Goal: Book appointment/travel/reservation

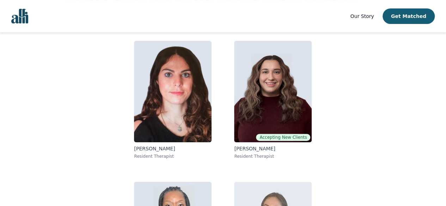
scroll to position [60, 0]
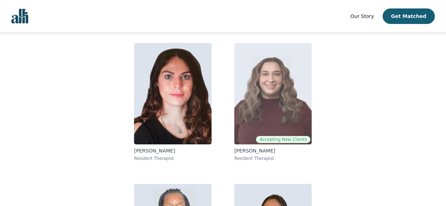
click at [297, 81] on img at bounding box center [273, 93] width 78 height 101
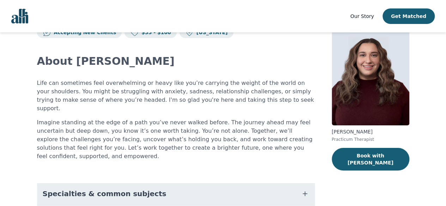
scroll to position [83, 0]
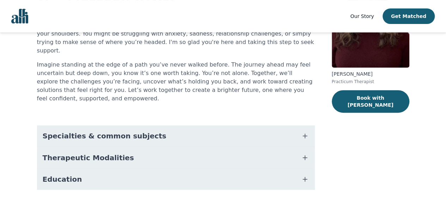
click at [182, 125] on button "Specialties & common subjects" at bounding box center [176, 135] width 278 height 21
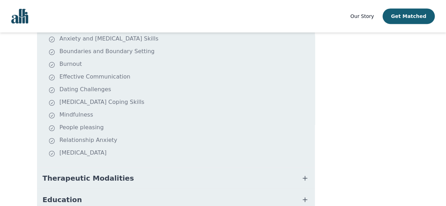
scroll to position [198, 0]
click at [108, 173] on span "Therapeutic Modalities" at bounding box center [88, 178] width 91 height 10
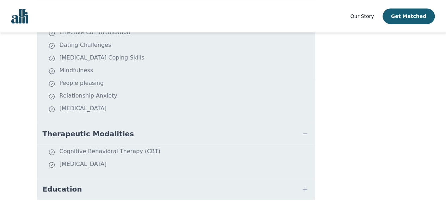
scroll to position [243, 0]
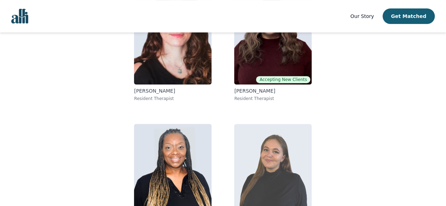
click at [292, 167] on img at bounding box center [273, 174] width 78 height 101
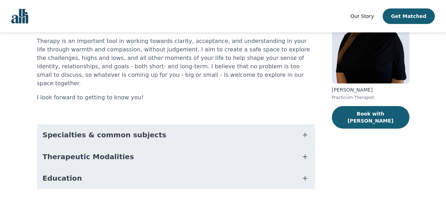
scroll to position [75, 0]
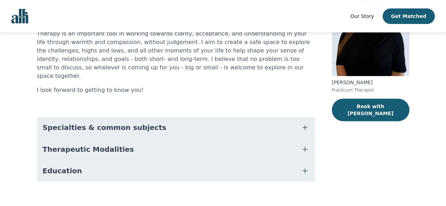
click at [150, 117] on button "Specialties & common subjects" at bounding box center [176, 127] width 278 height 21
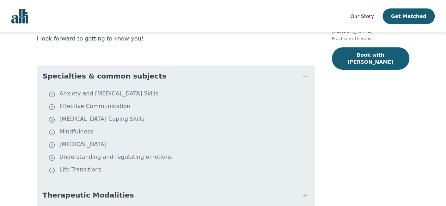
scroll to position [126, 0]
click at [13, 121] on main "Accepting New Clients $35 - $100 [US_STATE] About [PERSON_NAME] Therapy is an i…" at bounding box center [223, 83] width 446 height 355
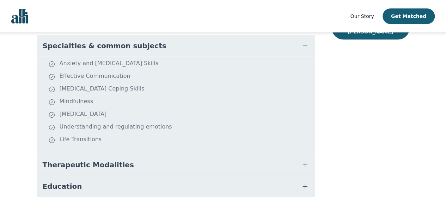
scroll to position [172, 0]
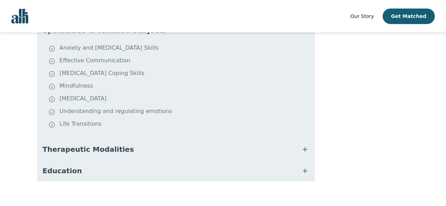
click at [81, 144] on span "Therapeutic Modalities" at bounding box center [88, 149] width 91 height 10
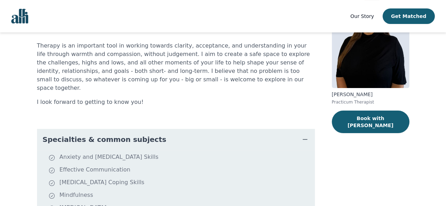
scroll to position [44, 0]
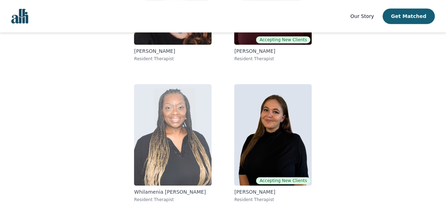
click at [166, 155] on img at bounding box center [173, 134] width 78 height 101
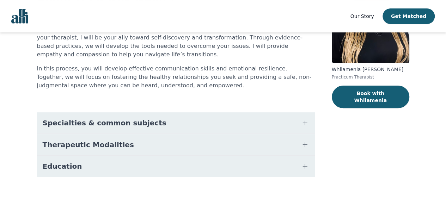
scroll to position [92, 0]
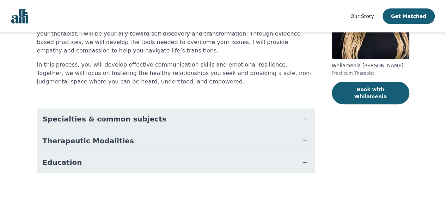
click at [134, 121] on span "Specialties & common subjects" at bounding box center [105, 119] width 124 height 10
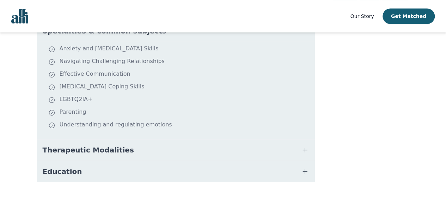
scroll to position [182, 0]
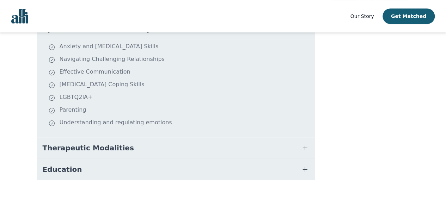
click at [79, 155] on button "Therapeutic Modalities" at bounding box center [176, 147] width 278 height 21
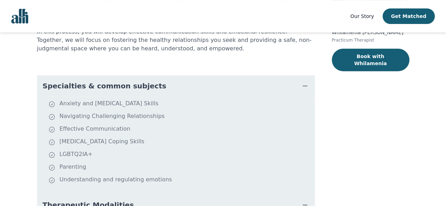
scroll to position [0, 0]
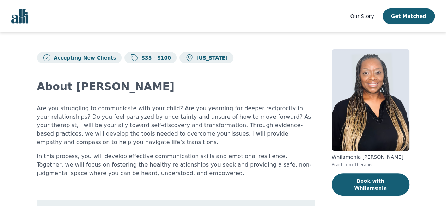
scroll to position [147, 0]
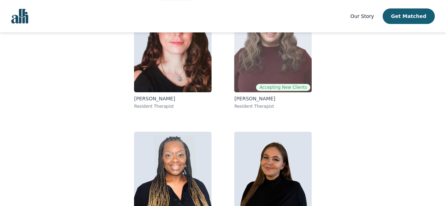
click at [271, 79] on img at bounding box center [273, 41] width 78 height 101
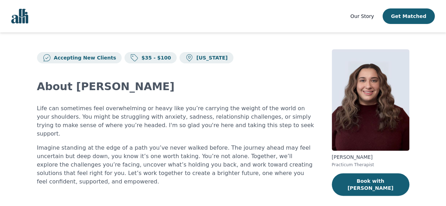
scroll to position [83, 0]
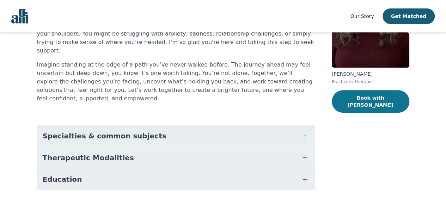
click at [360, 101] on button "Book with [PERSON_NAME]" at bounding box center [371, 101] width 78 height 23
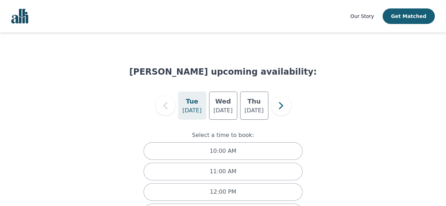
scroll to position [28, 0]
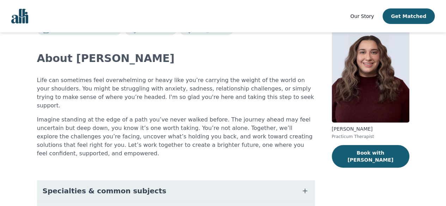
scroll to position [83, 0]
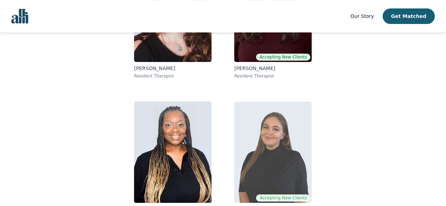
click at [277, 127] on img at bounding box center [273, 151] width 78 height 101
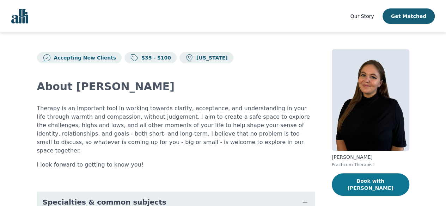
click at [350, 175] on button "Book with [PERSON_NAME]" at bounding box center [371, 184] width 78 height 23
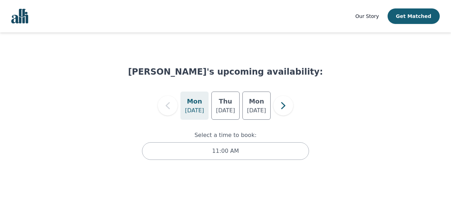
click at [195, 106] on p "[DATE]" at bounding box center [194, 110] width 19 height 8
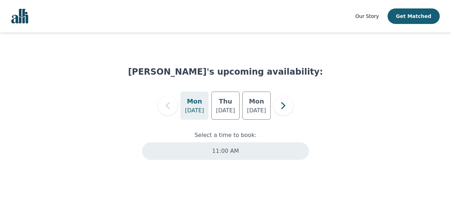
click at [223, 152] on p "11:00 AM" at bounding box center [225, 151] width 27 height 8
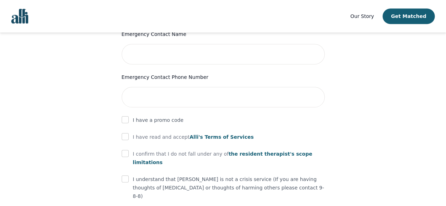
scroll to position [367, 0]
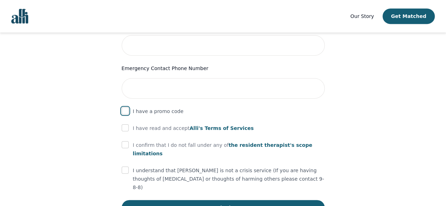
click at [124, 107] on input "checkbox" at bounding box center [125, 110] width 7 height 7
checkbox input "true"
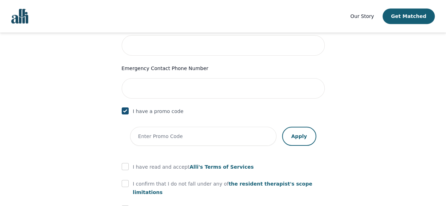
click at [127, 156] on form "First Name [PERSON_NAME] Last Name Phone Number Only input the 10 digits, no sp…" at bounding box center [223, 9] width 203 height 491
click at [124, 163] on input "checkbox" at bounding box center [125, 166] width 7 height 7
checkbox input "true"
click at [125, 180] on input "checkbox" at bounding box center [125, 183] width 7 height 7
checkbox input "true"
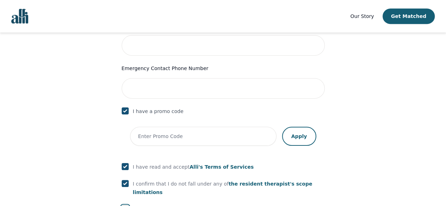
click at [125, 205] on input "checkbox" at bounding box center [125, 208] width 7 height 7
checkbox input "true"
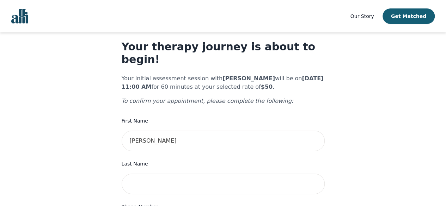
scroll to position [0, 0]
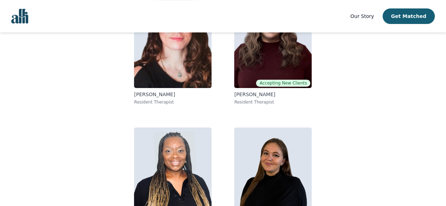
scroll to position [119, 0]
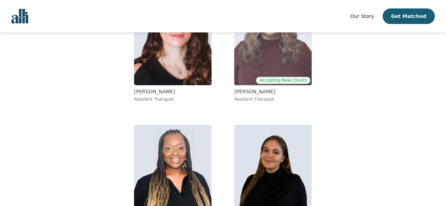
click at [275, 57] on img at bounding box center [273, 34] width 78 height 101
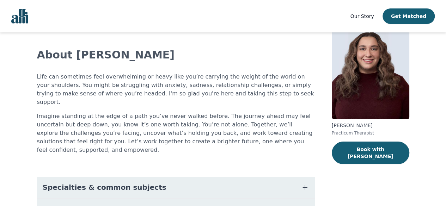
scroll to position [33, 0]
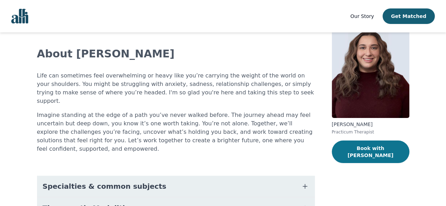
click at [388, 151] on button "Book with [PERSON_NAME]" at bounding box center [371, 152] width 78 height 23
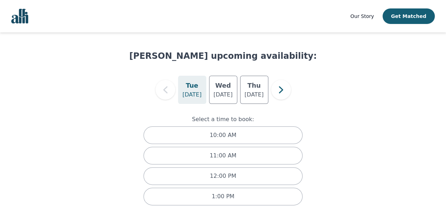
scroll to position [28, 0]
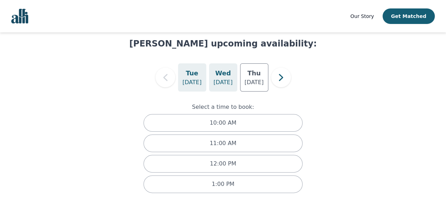
click at [219, 81] on p "[DATE]" at bounding box center [222, 82] width 19 height 8
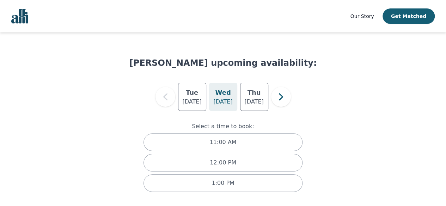
scroll to position [8, 0]
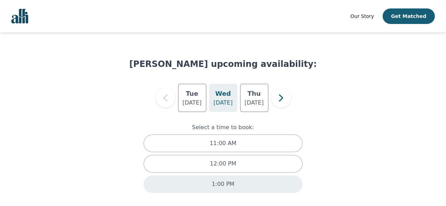
click at [230, 184] on p "1:00 PM" at bounding box center [222, 184] width 23 height 8
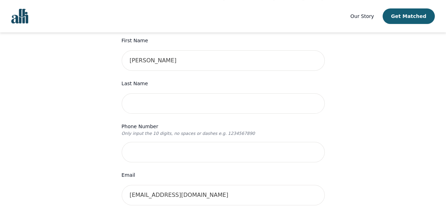
scroll to position [95, 0]
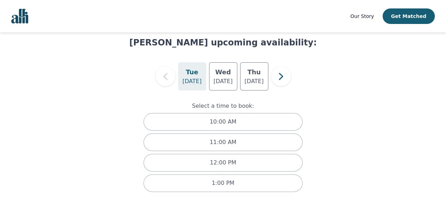
scroll to position [8, 0]
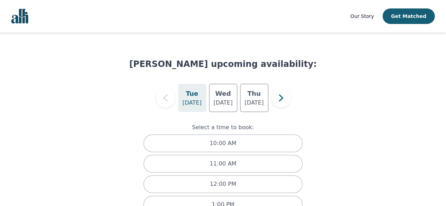
click at [19, 14] on img "Global" at bounding box center [19, 16] width 17 height 15
